Goal: Browse casually

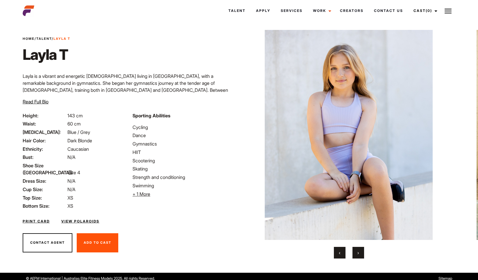
scroll to position [11, 0]
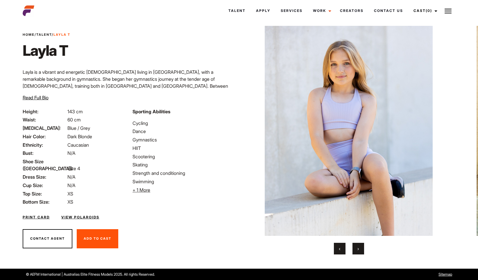
click at [354, 249] on button "›" at bounding box center [359, 249] width 12 height 12
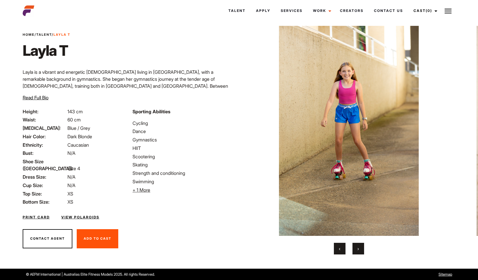
click at [352, 247] on div "‹ ›" at bounding box center [349, 249] width 192 height 12
click at [354, 246] on button "›" at bounding box center [359, 249] width 12 height 12
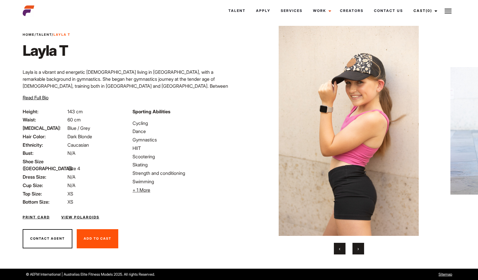
click at [354, 249] on button "›" at bounding box center [359, 249] width 12 height 12
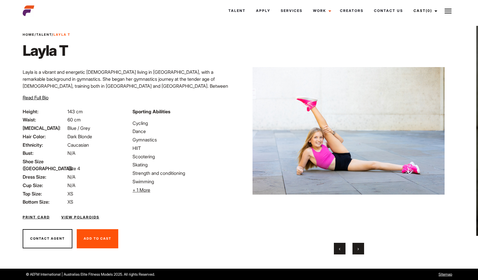
click at [354, 249] on button "›" at bounding box center [359, 249] width 12 height 12
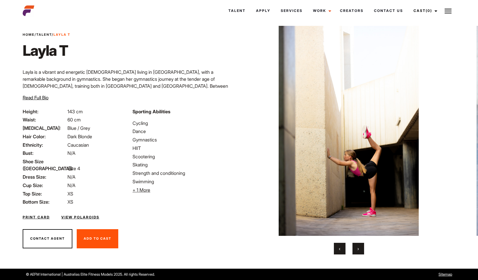
click at [354, 249] on button "›" at bounding box center [359, 249] width 12 height 12
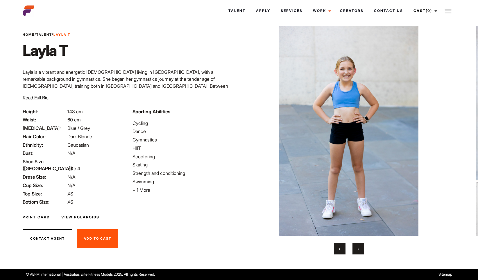
click at [353, 247] on button "›" at bounding box center [359, 249] width 12 height 12
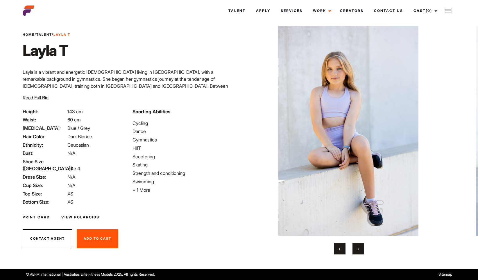
click at [353, 247] on button "›" at bounding box center [359, 249] width 12 height 12
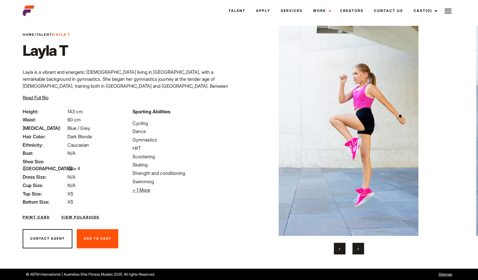
click at [353, 247] on button "›" at bounding box center [359, 249] width 12 height 12
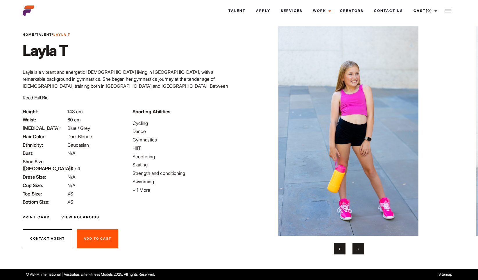
click at [353, 247] on button "›" at bounding box center [359, 249] width 12 height 12
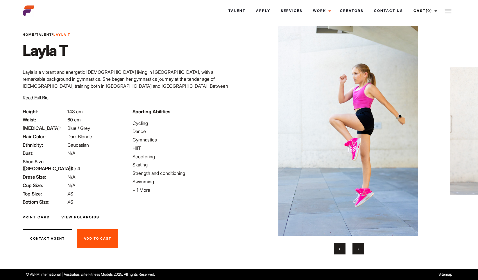
click at [353, 247] on button "›" at bounding box center [359, 249] width 12 height 12
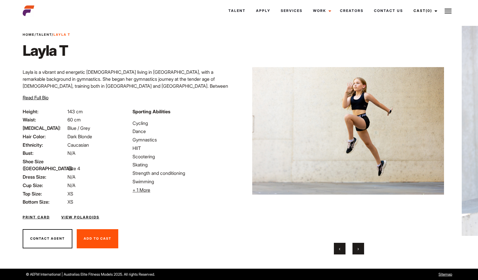
click at [355, 247] on button "›" at bounding box center [359, 249] width 12 height 12
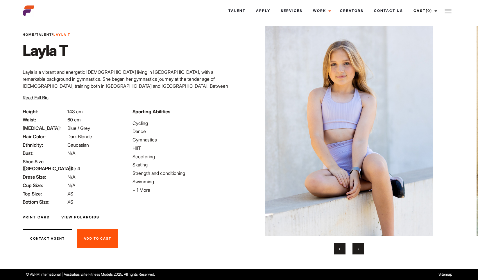
click at [355, 247] on button "›" at bounding box center [359, 249] width 12 height 12
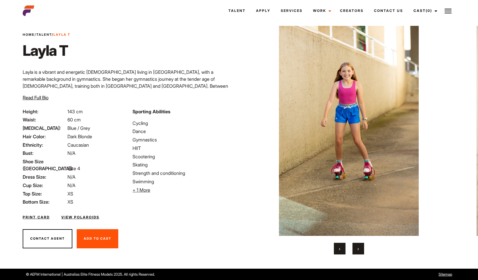
click at [355, 247] on button "›" at bounding box center [359, 249] width 12 height 12
